Goal: Task Accomplishment & Management: Use online tool/utility

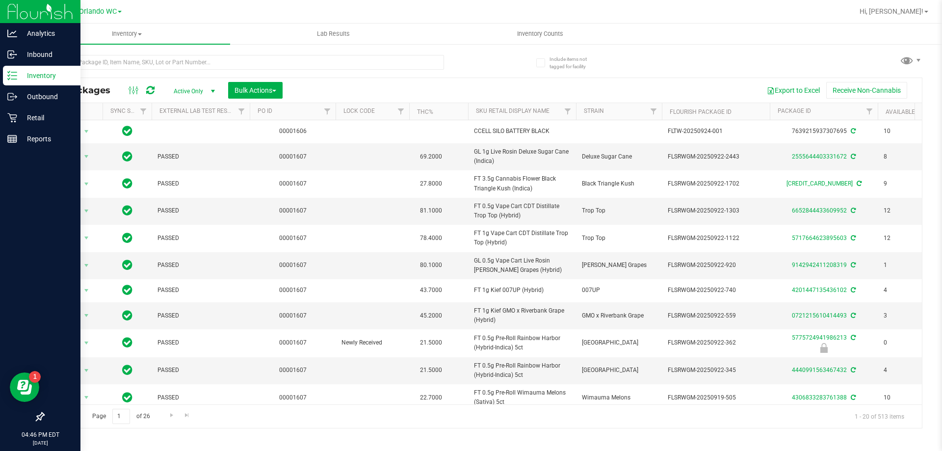
click at [20, 75] on p "Inventory" at bounding box center [46, 76] width 59 height 12
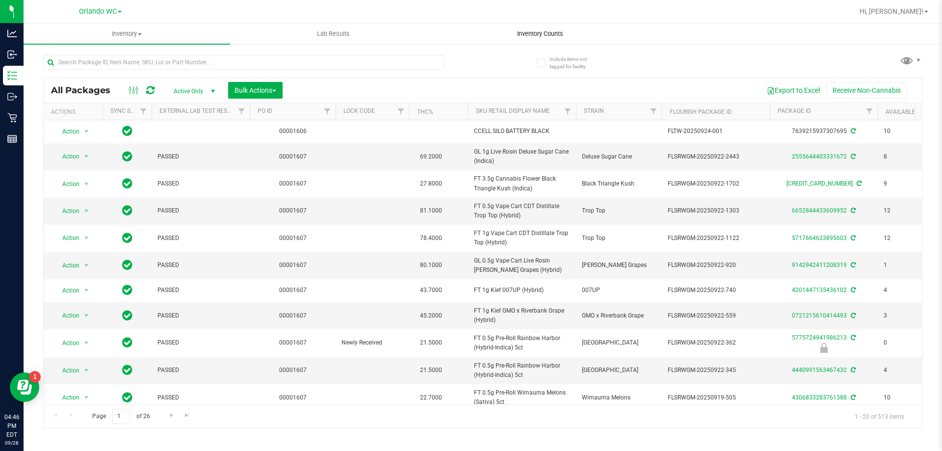
click at [548, 32] on span "Inventory Counts" at bounding box center [540, 33] width 73 height 9
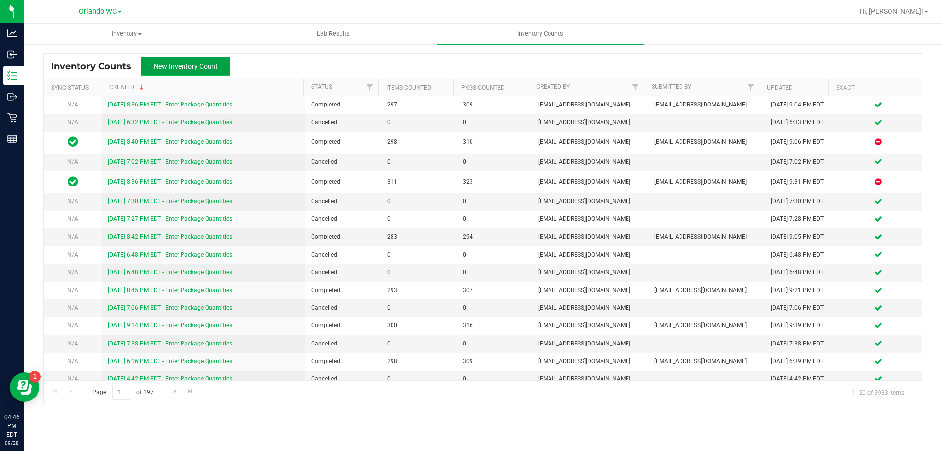
click at [199, 66] on span "New Inventory Count" at bounding box center [186, 66] width 64 height 8
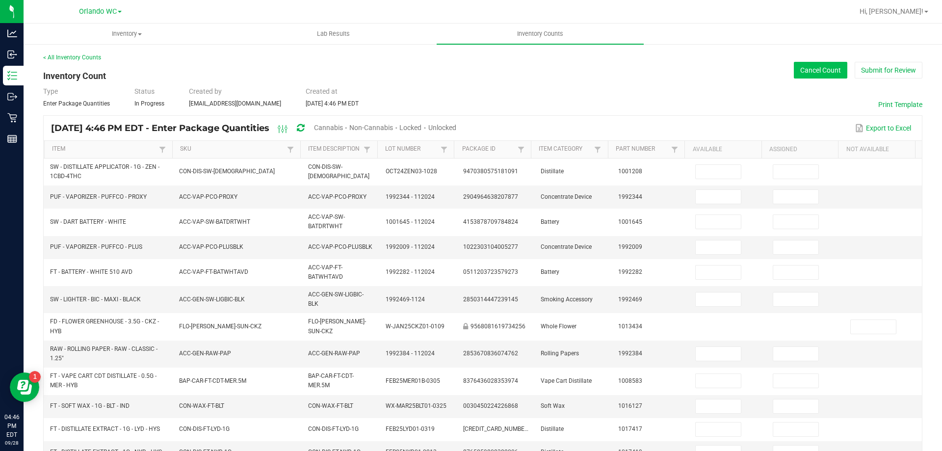
click at [811, 68] on button "Cancel Count" at bounding box center [820, 70] width 53 height 17
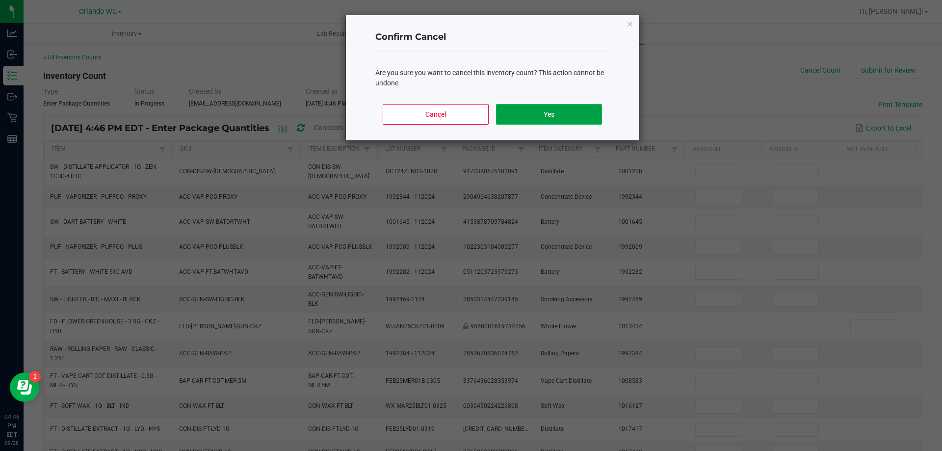
click at [580, 107] on button "Yes" at bounding box center [549, 114] width 106 height 21
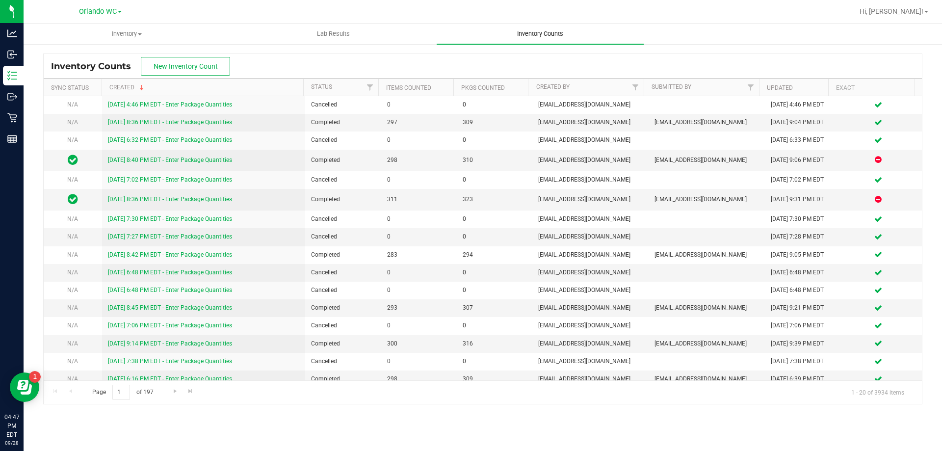
click at [547, 33] on span "Inventory Counts" at bounding box center [540, 33] width 73 height 9
click at [536, 34] on span "Inventory Counts" at bounding box center [540, 33] width 73 height 9
click at [198, 65] on span "New Inventory Count" at bounding box center [186, 66] width 64 height 8
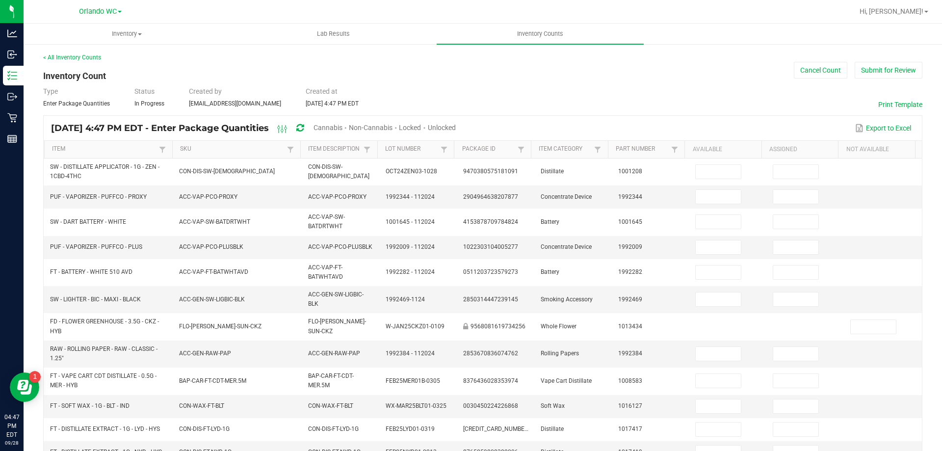
click at [343, 125] on span "Cannabis" at bounding box center [328, 128] width 29 height 8
click at [456, 126] on span "Unlocked" at bounding box center [442, 128] width 28 height 8
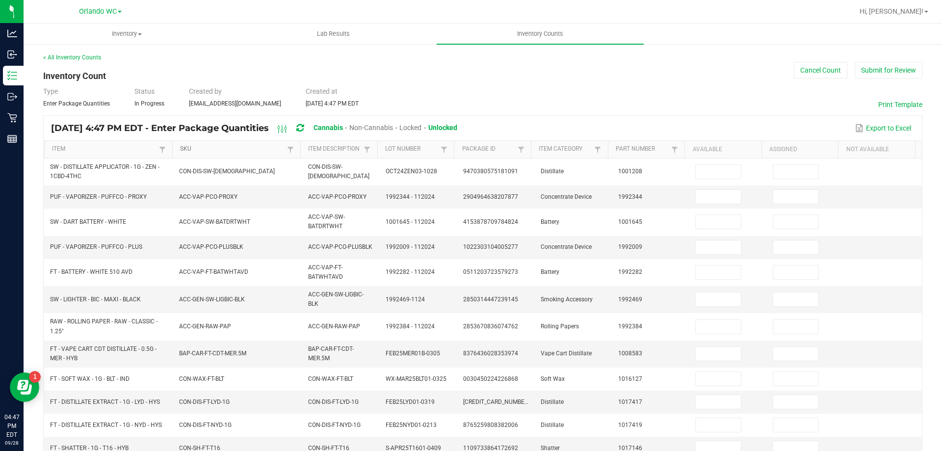
click at [182, 146] on link "SKU" at bounding box center [232, 149] width 104 height 8
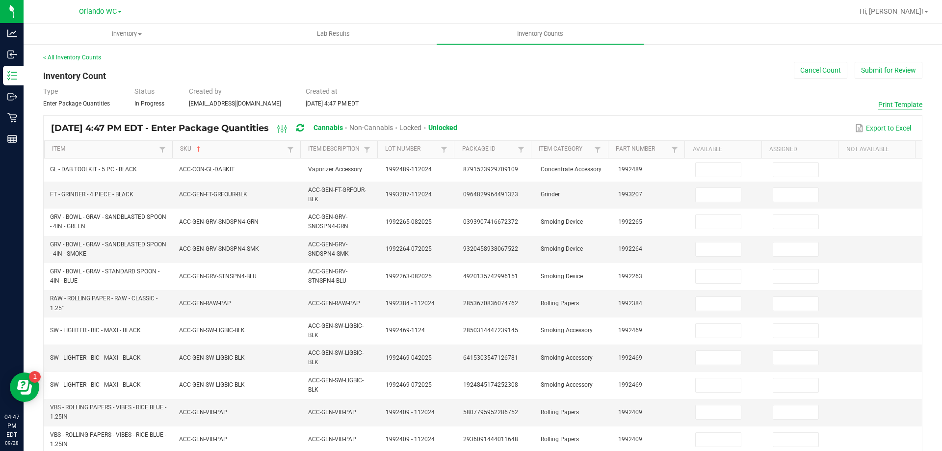
click at [900, 104] on button "Print Template" at bounding box center [900, 105] width 44 height 10
click at [808, 74] on button "Cancel Count" at bounding box center [820, 70] width 53 height 17
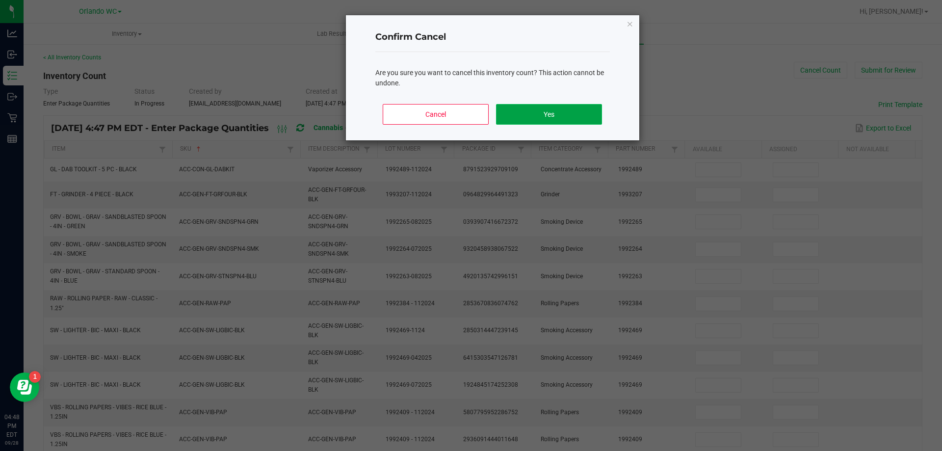
click at [578, 115] on button "Yes" at bounding box center [549, 114] width 106 height 21
